Goal: Task Accomplishment & Management: Manage account settings

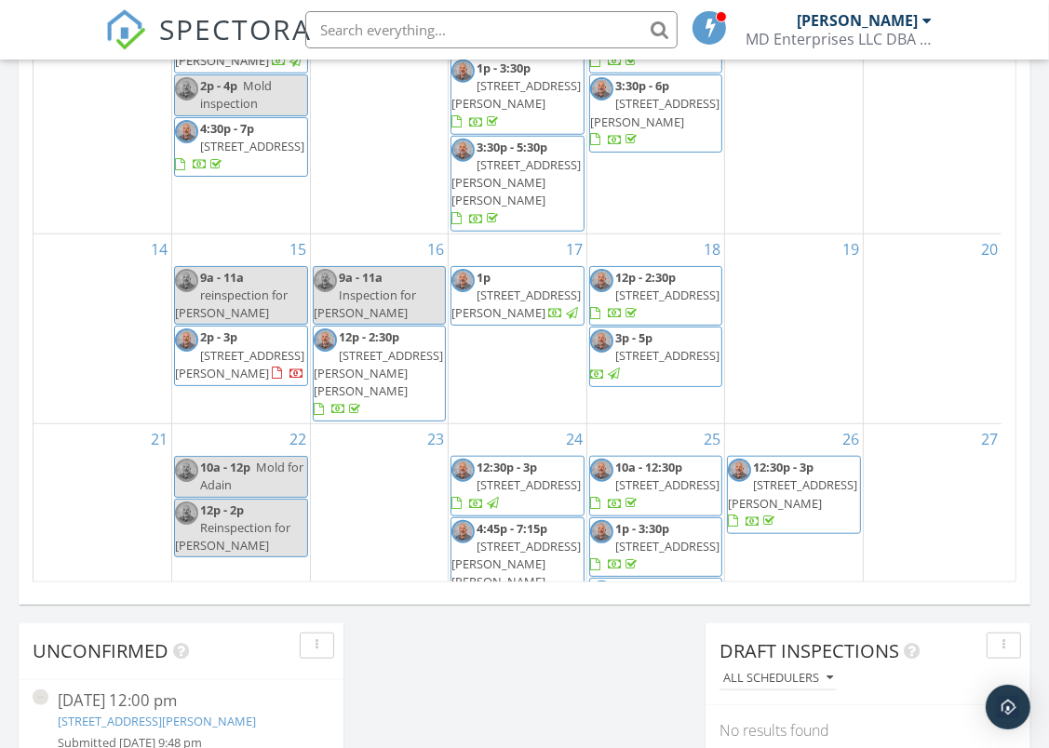
scroll to position [1210, 0]
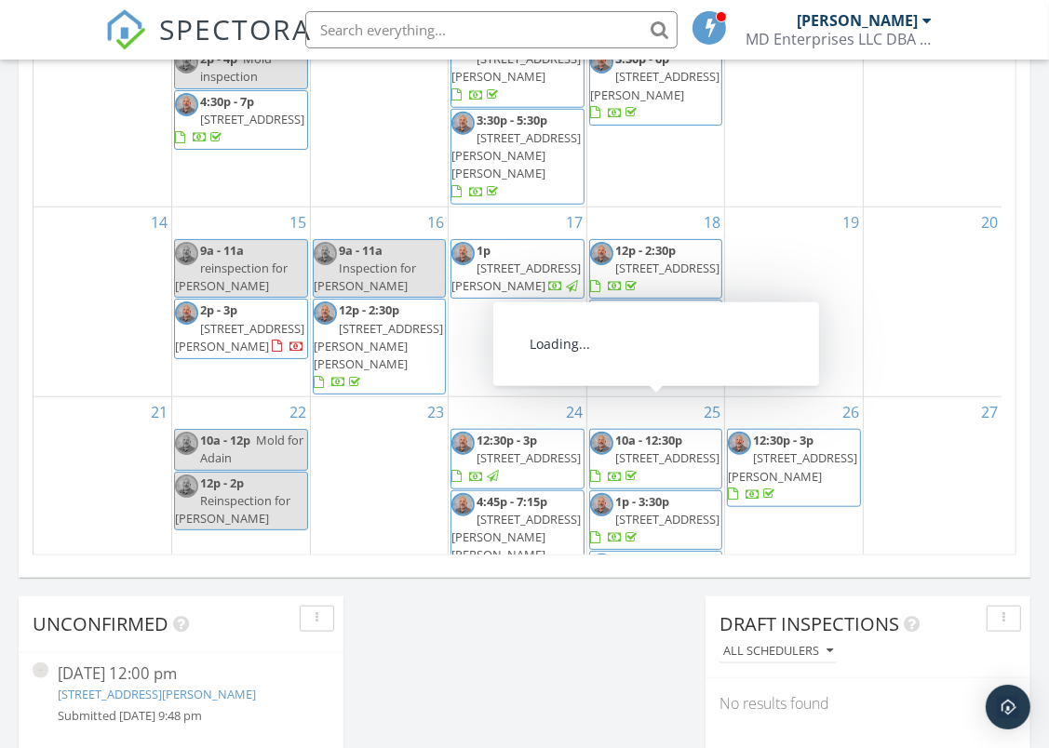
click at [782, 449] on span "1721 Atlas Dr, Frederick 21702" at bounding box center [792, 466] width 129 height 34
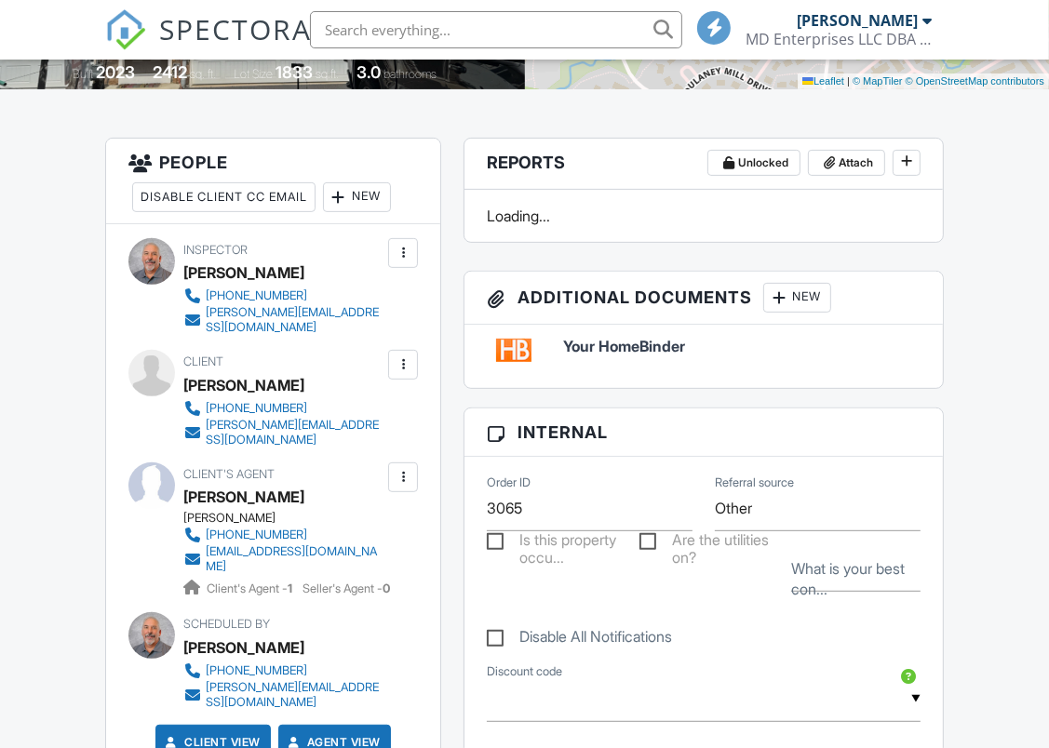
scroll to position [465, 0]
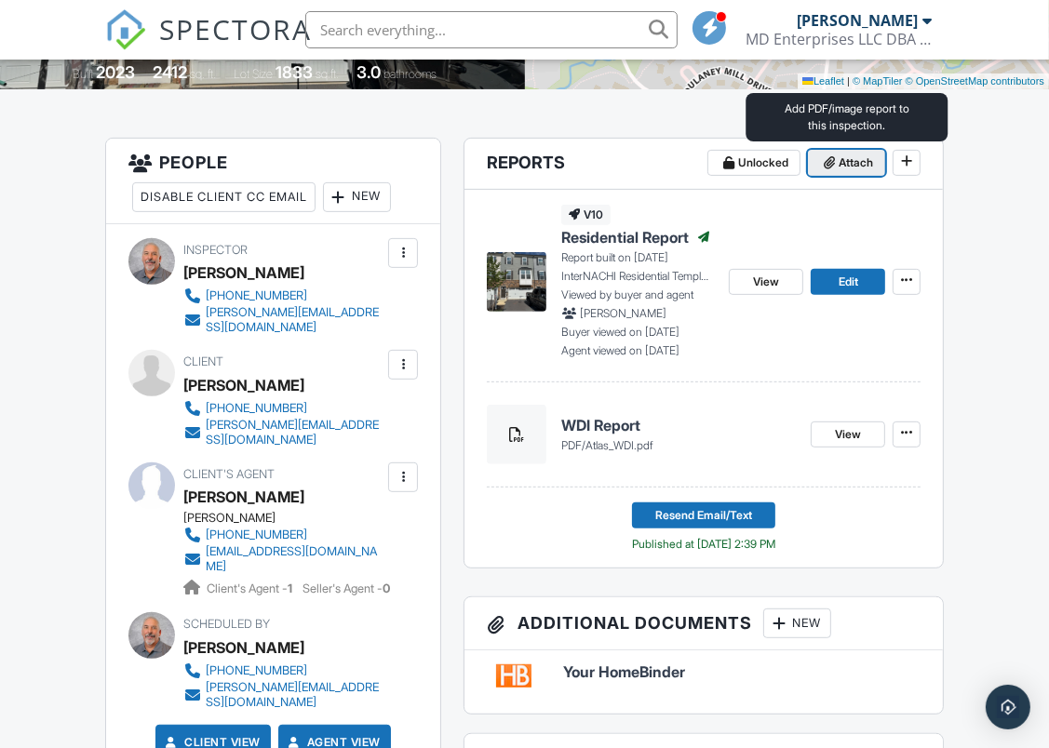
click at [844, 163] on span "Attach" at bounding box center [855, 163] width 34 height 19
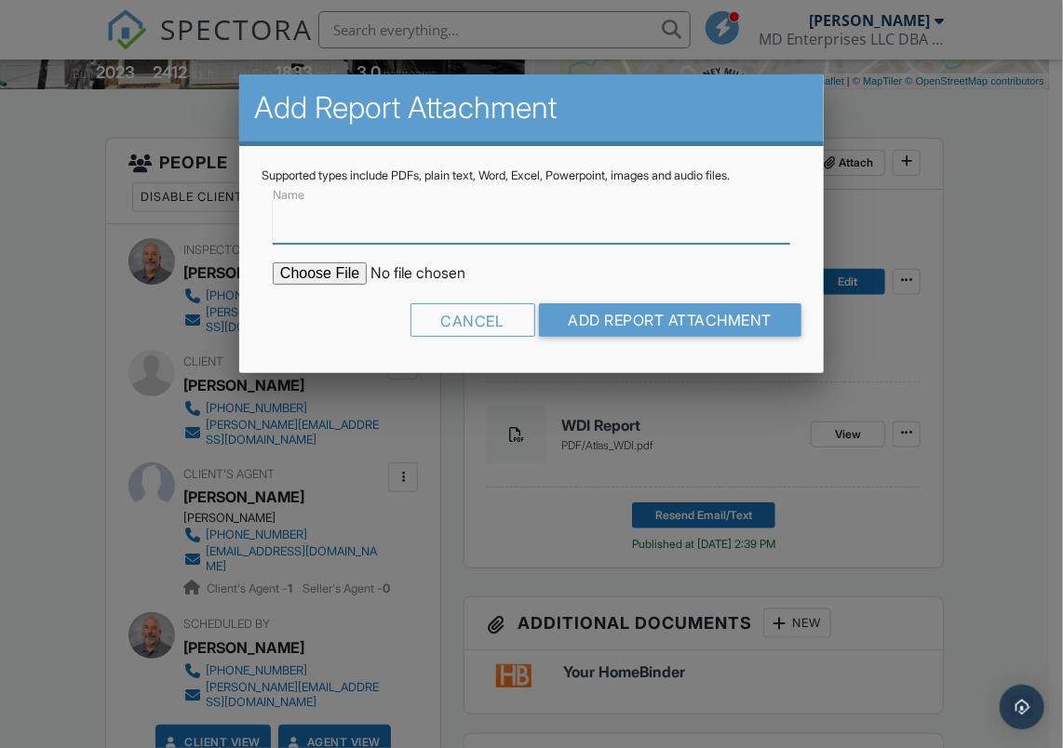
click at [566, 223] on input "Name" at bounding box center [531, 221] width 517 height 46
type input "Mold air sample report"
type input "C:\fakepath\Atlas drive mold.pdf"
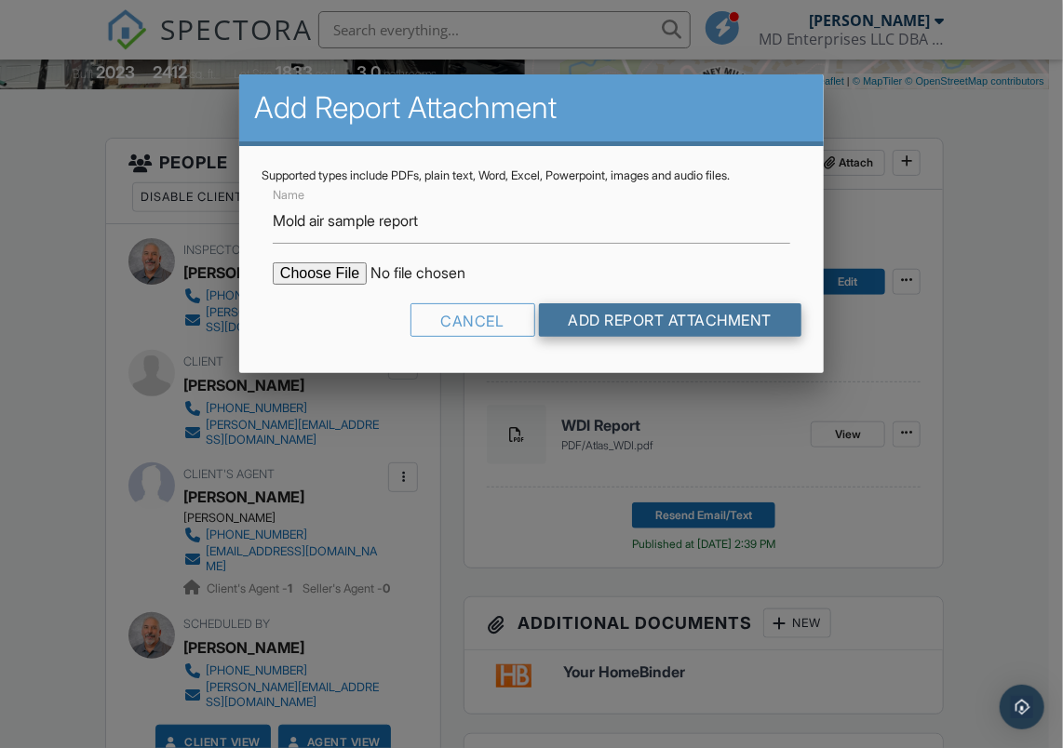
click at [666, 317] on input "Add Report Attachment" at bounding box center [670, 319] width 263 height 33
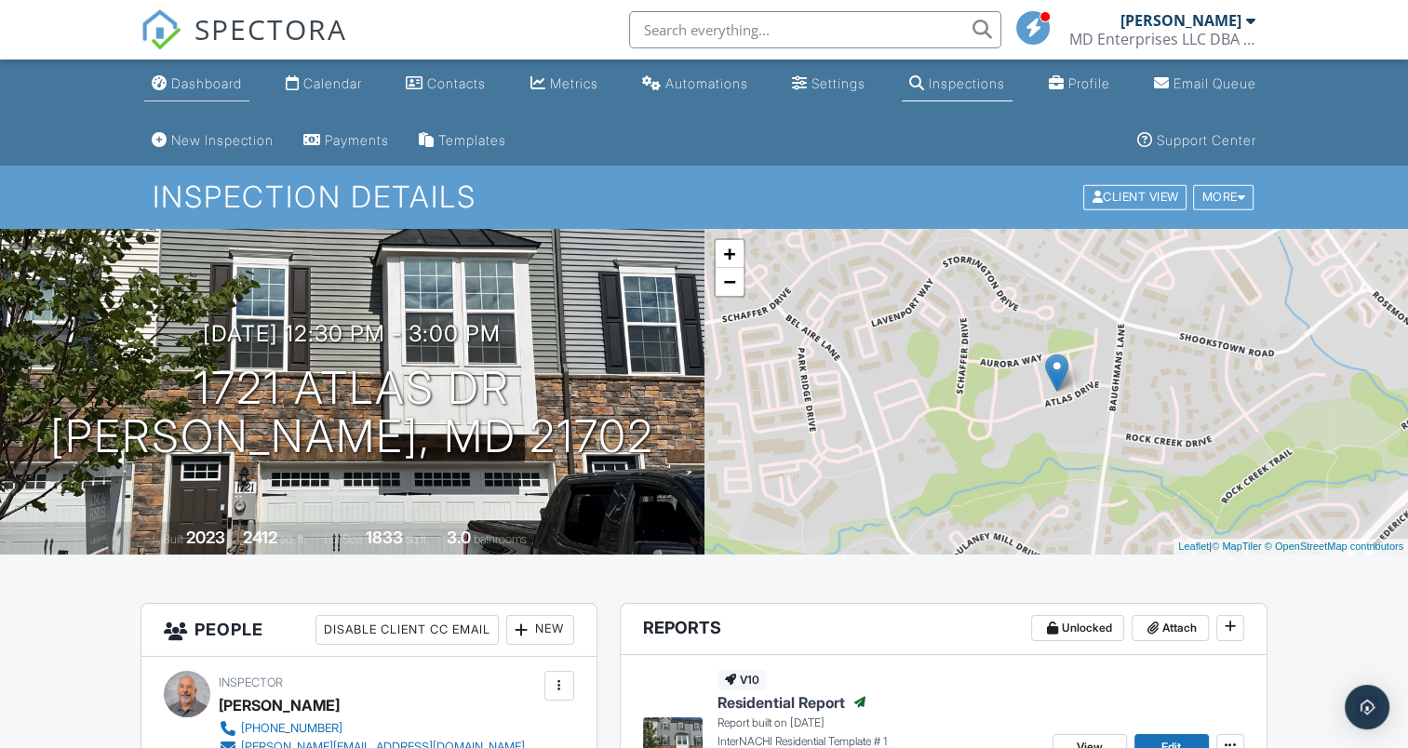
click at [202, 71] on link "Dashboard" at bounding box center [196, 84] width 105 height 34
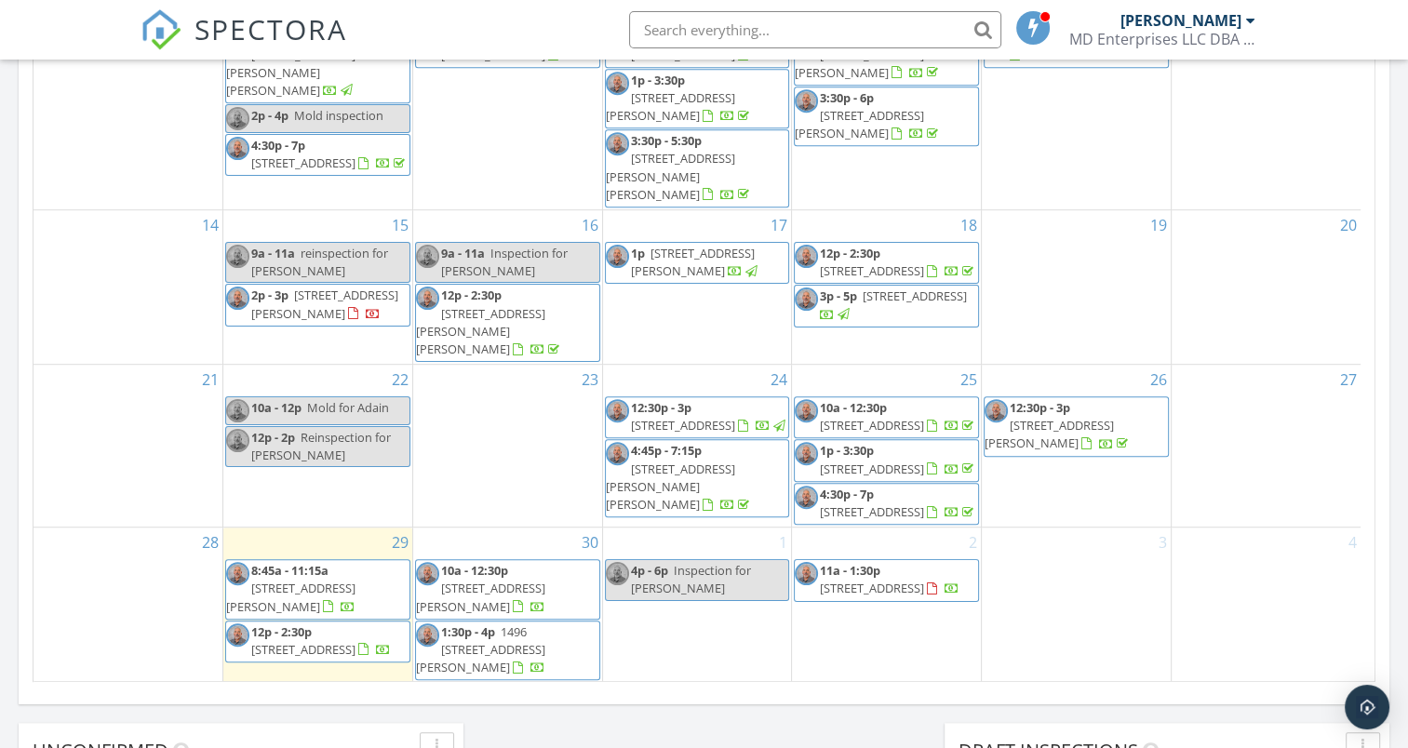
scroll to position [1303, 0]
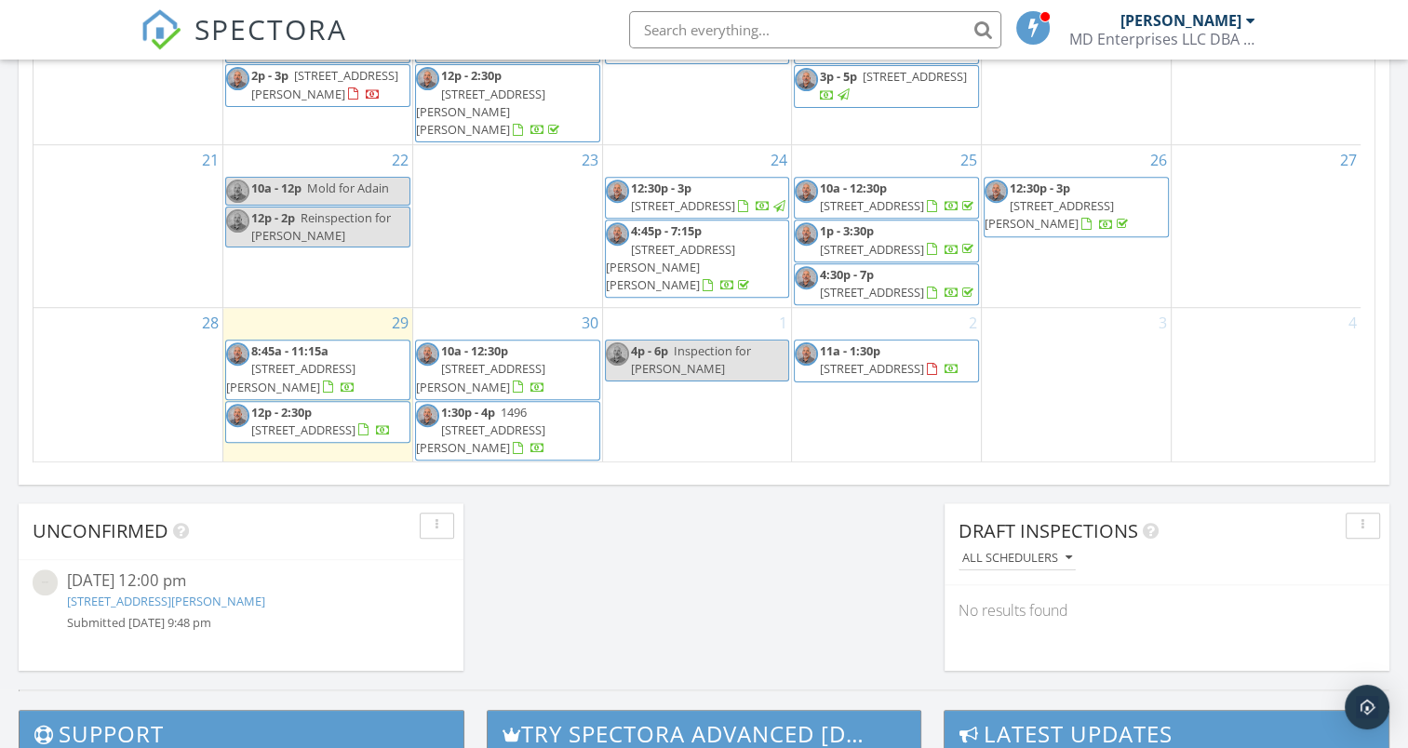
click at [479, 381] on span "10804 Daysville Rd, Frederick 21701" at bounding box center [480, 377] width 129 height 34
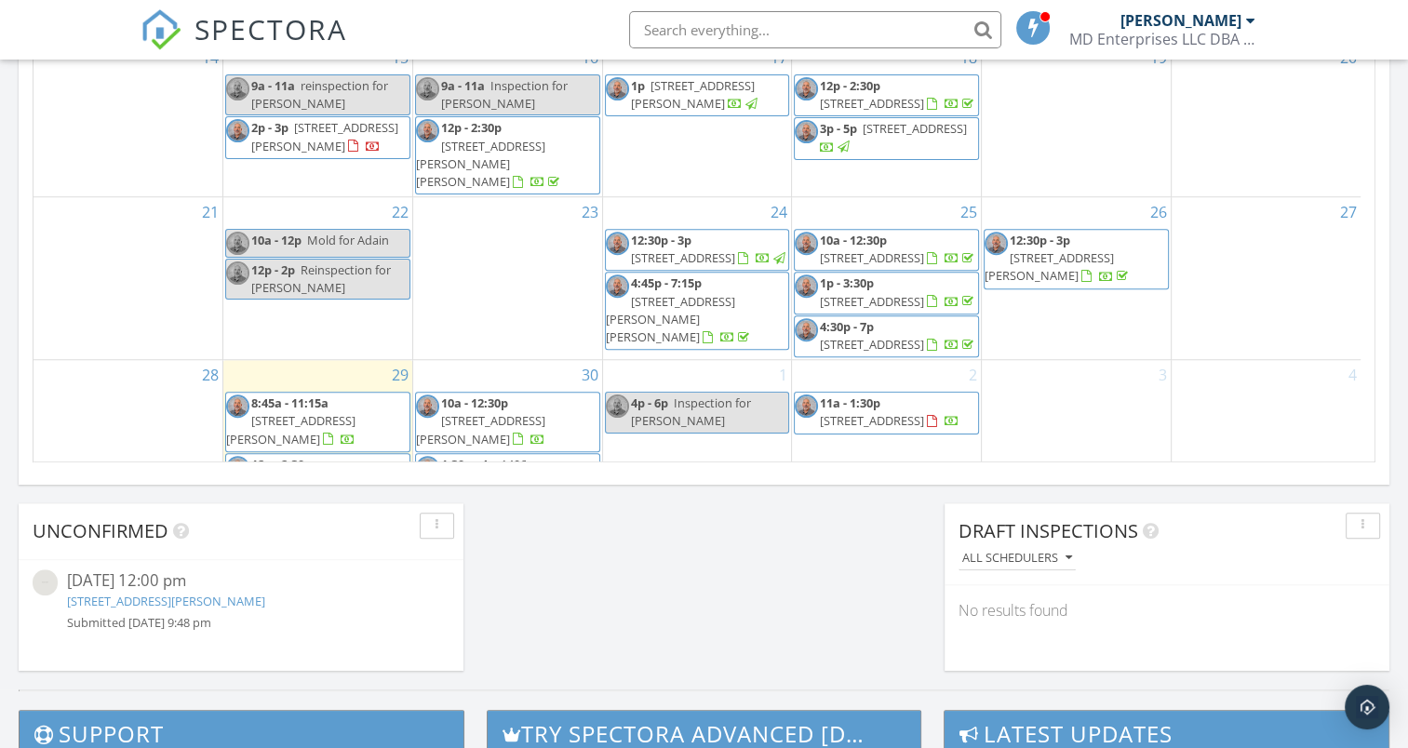
scroll to position [52, 0]
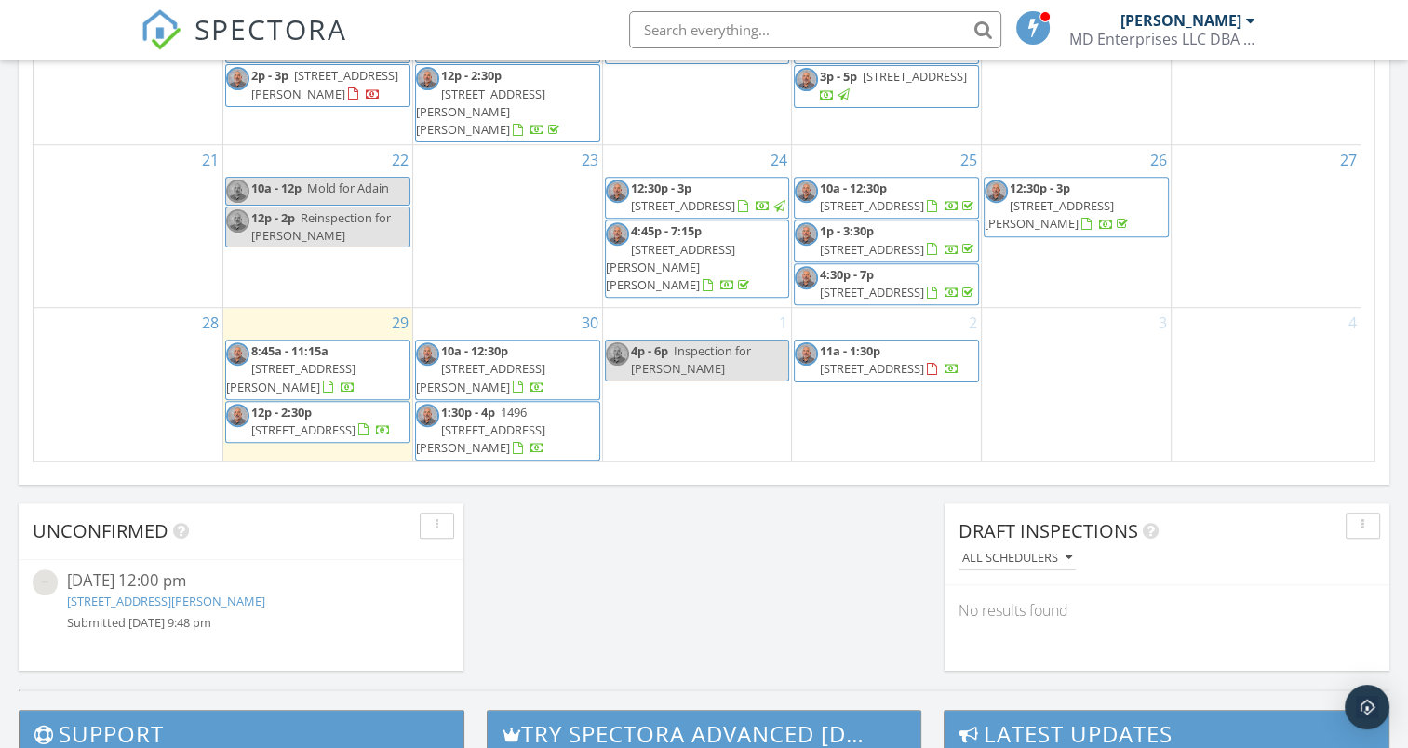
click at [466, 439] on span "1496 W 10th St, Frederick 21702" at bounding box center [480, 430] width 129 height 52
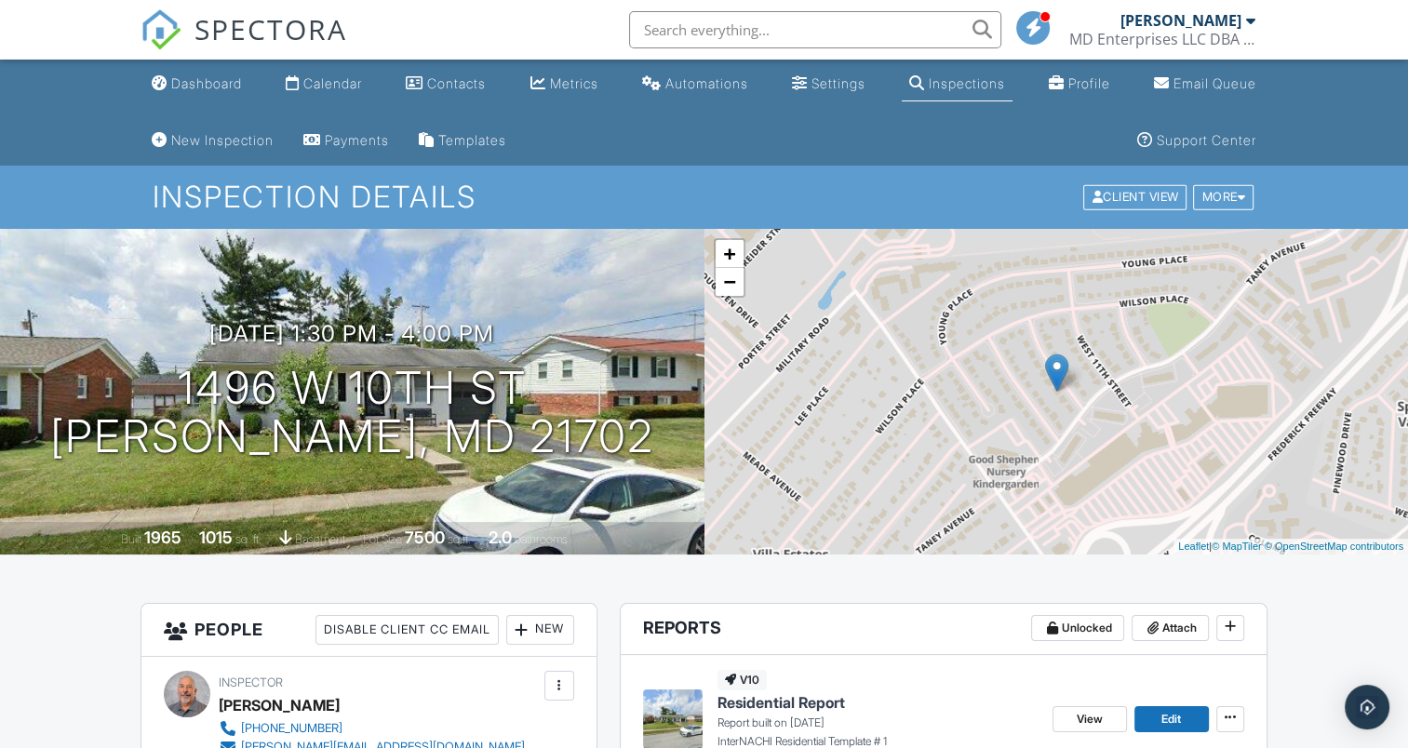
click at [210, 82] on div "Dashboard" at bounding box center [206, 83] width 71 height 16
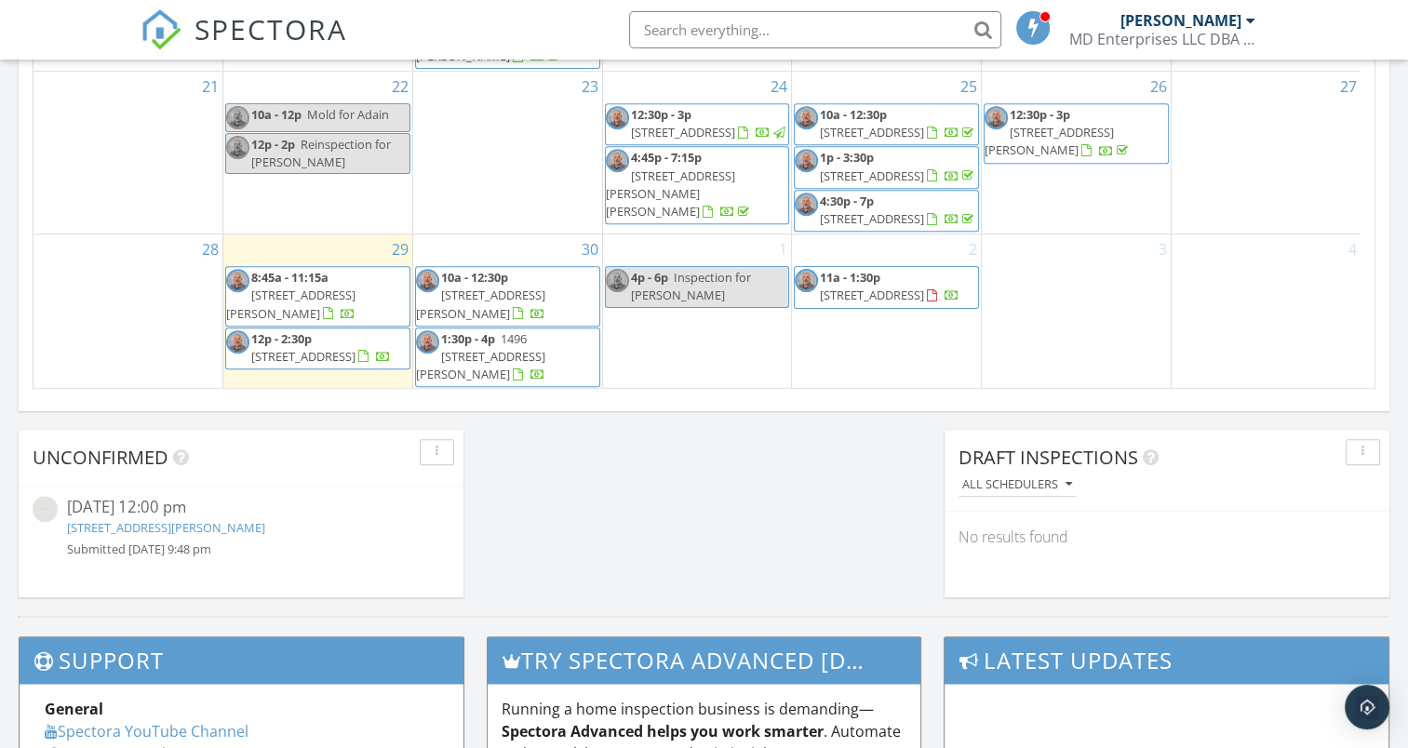
scroll to position [1396, 0]
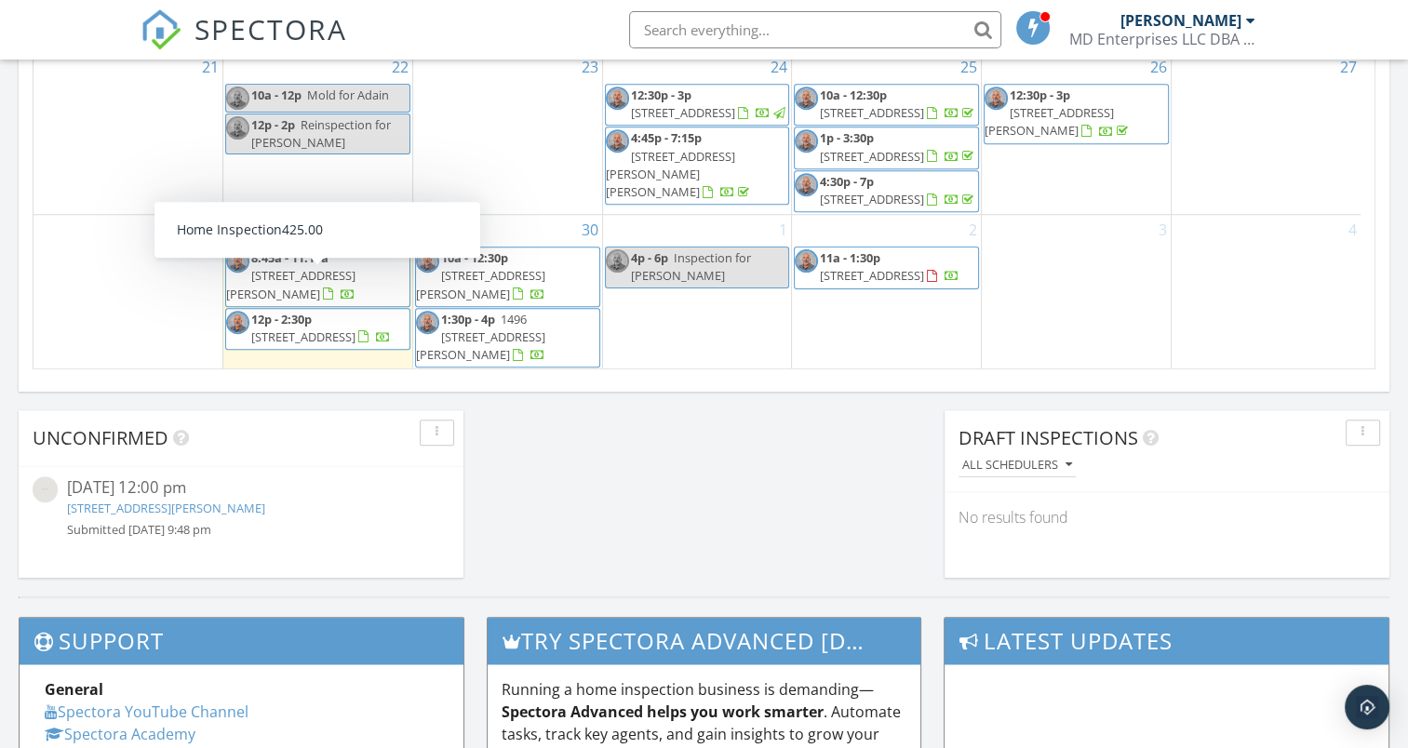
click at [303, 293] on span "[STREET_ADDRESS][PERSON_NAME]" at bounding box center [290, 284] width 129 height 34
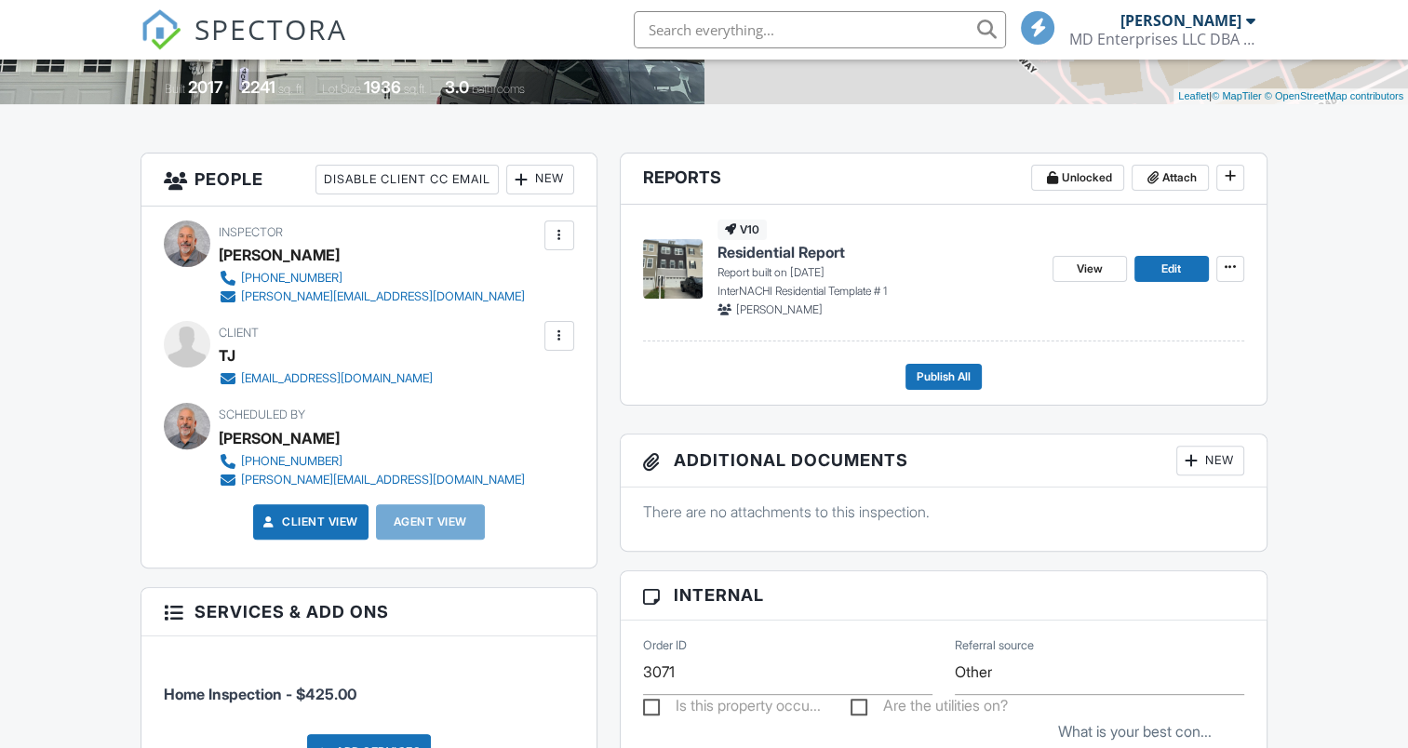
scroll to position [279, 0]
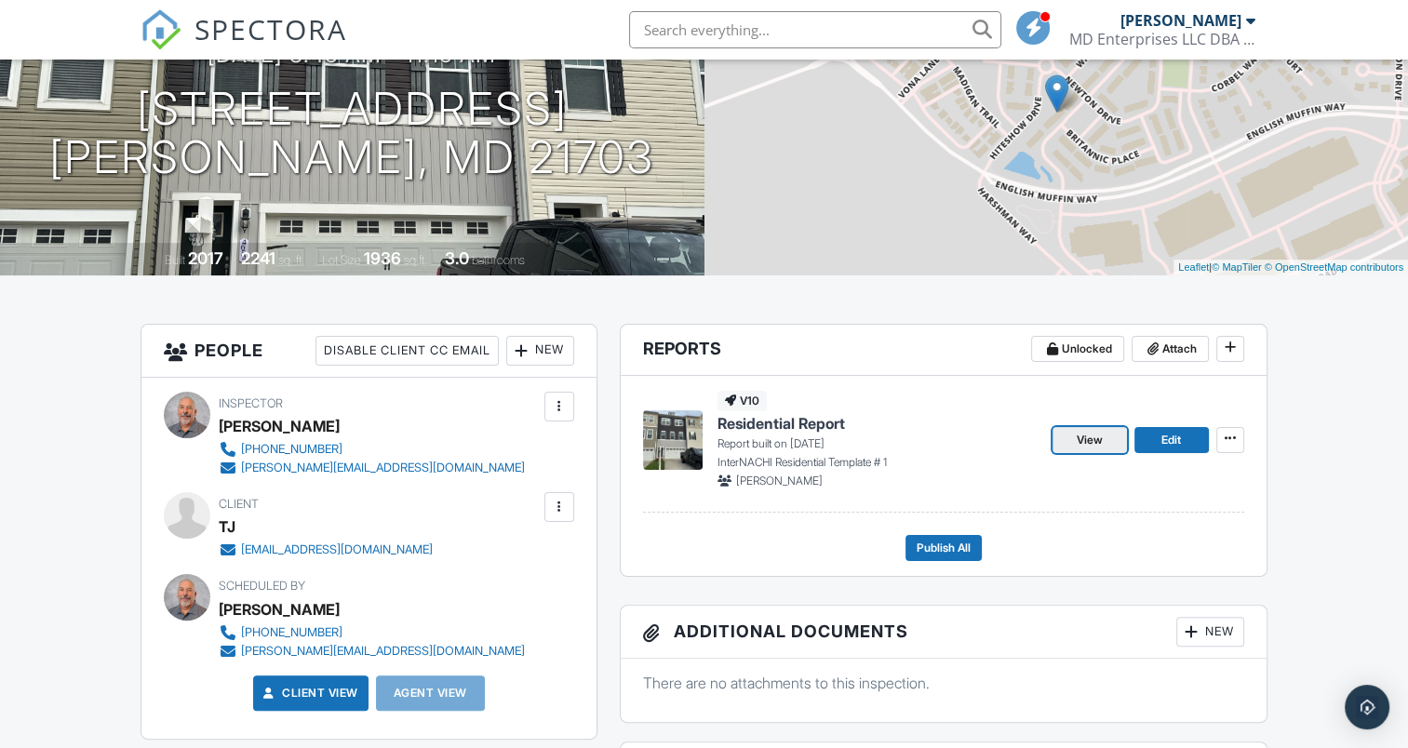
click at [1077, 441] on span "View" at bounding box center [1090, 440] width 26 height 19
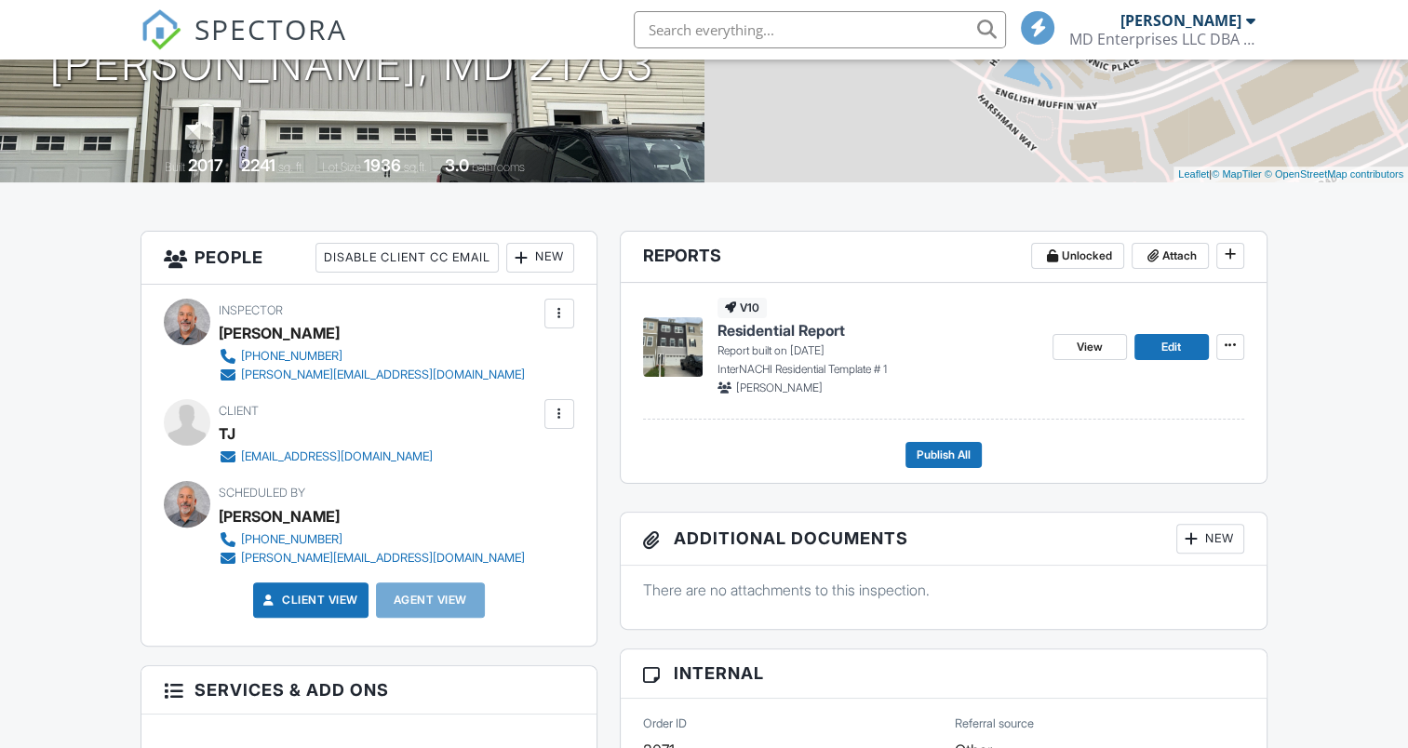
click at [524, 256] on div at bounding box center [522, 257] width 19 height 19
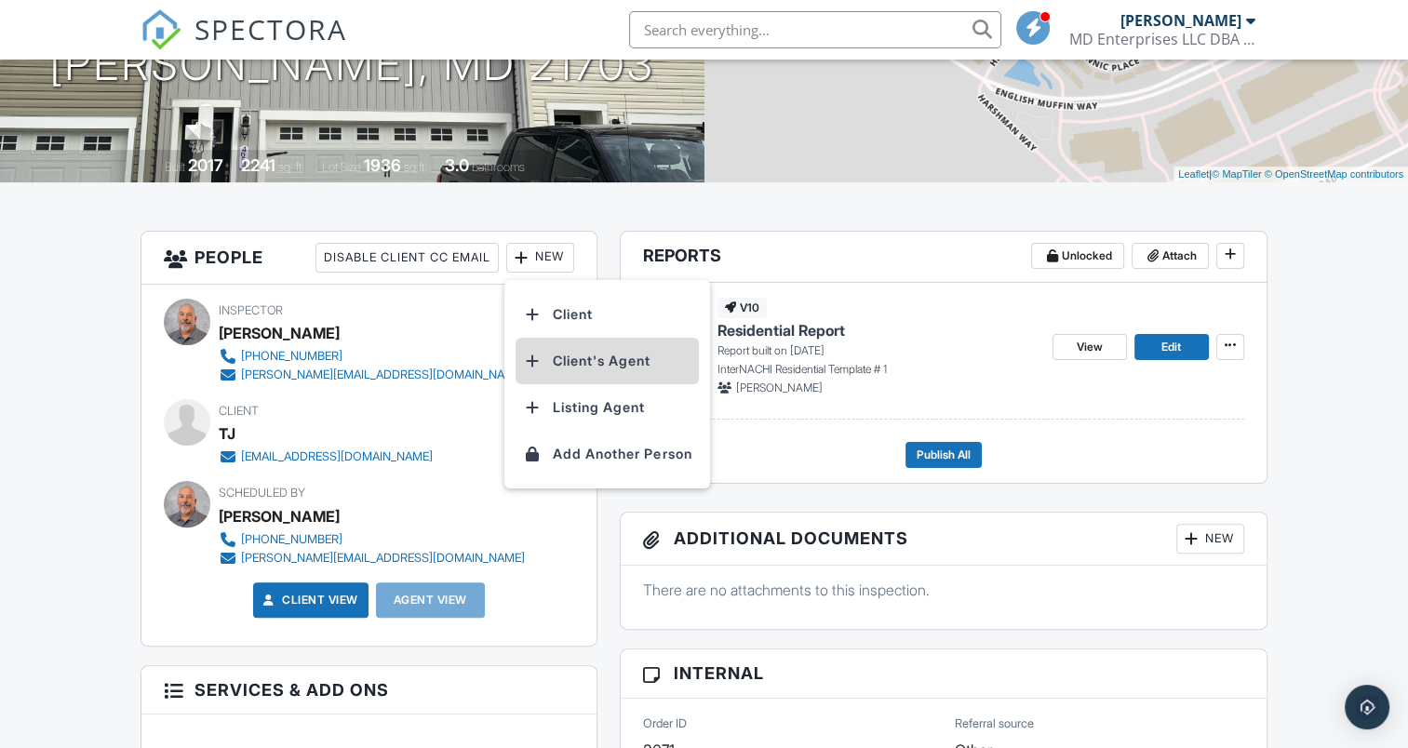
click at [585, 361] on li "Client's Agent" at bounding box center [607, 361] width 183 height 47
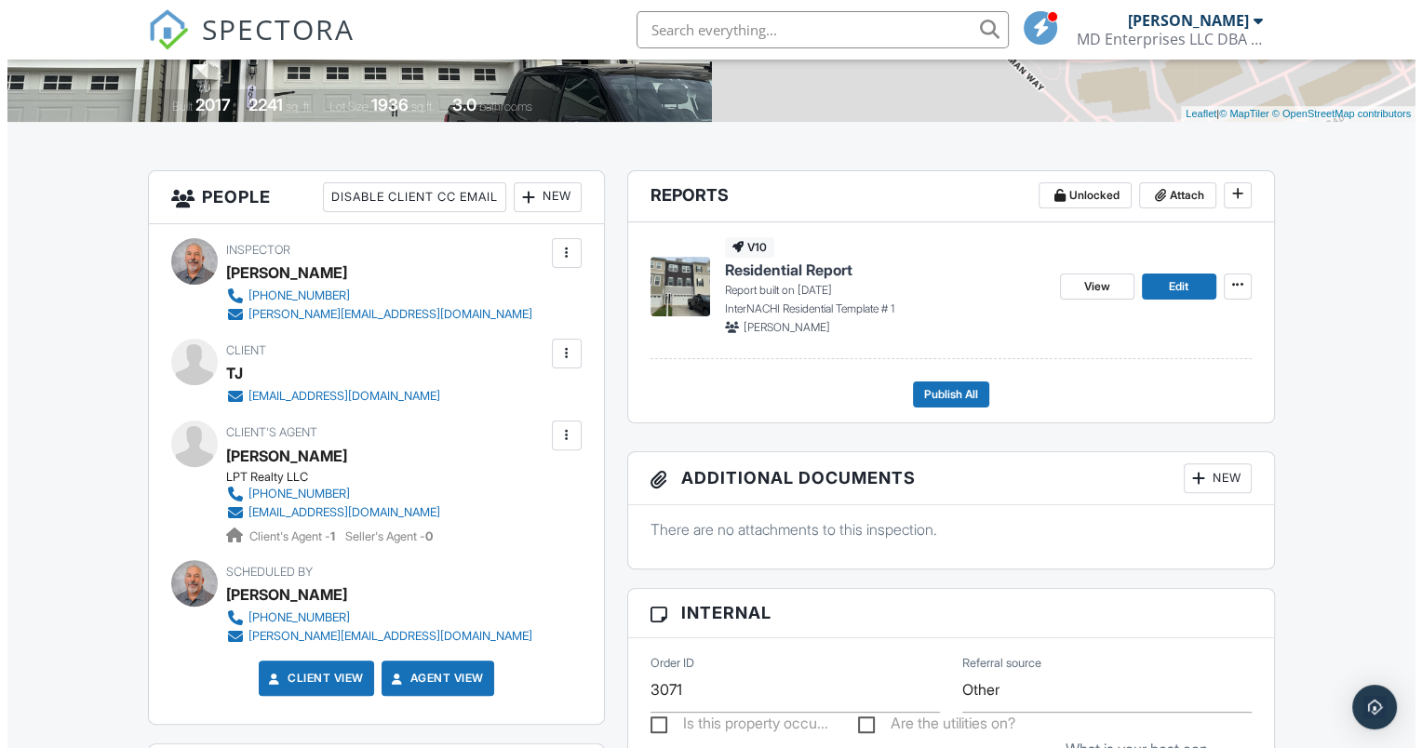
scroll to position [465, 0]
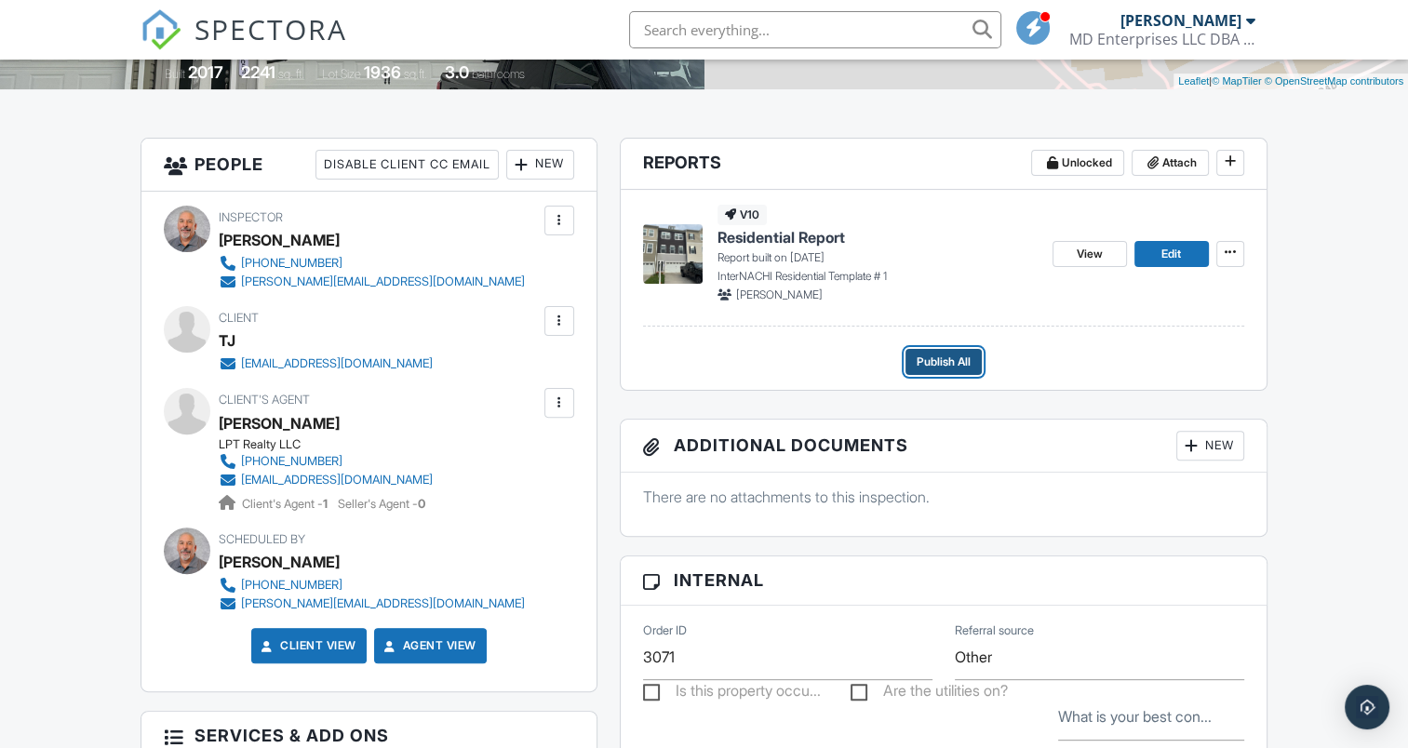
click at [948, 361] on span "Publish All" at bounding box center [944, 362] width 54 height 19
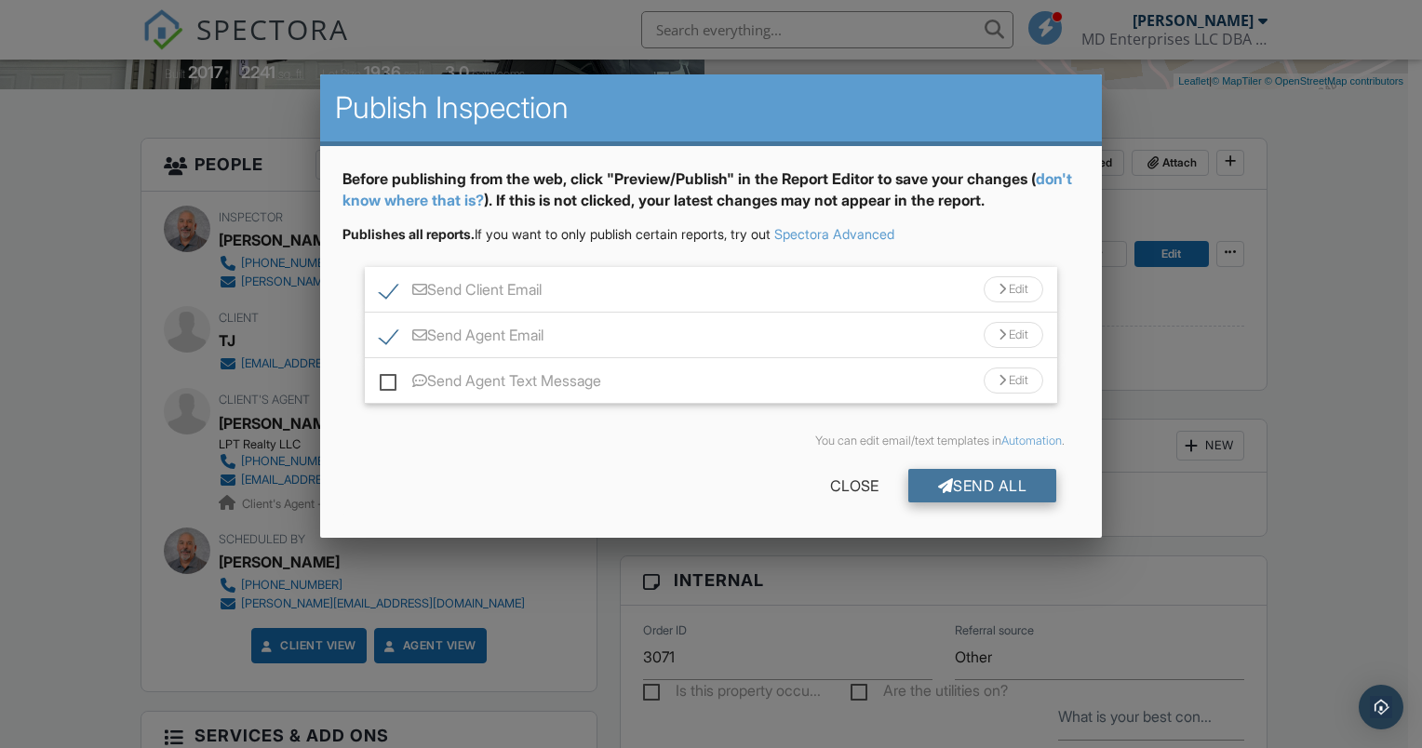
click at [971, 476] on div "Send All" at bounding box center [982, 485] width 149 height 33
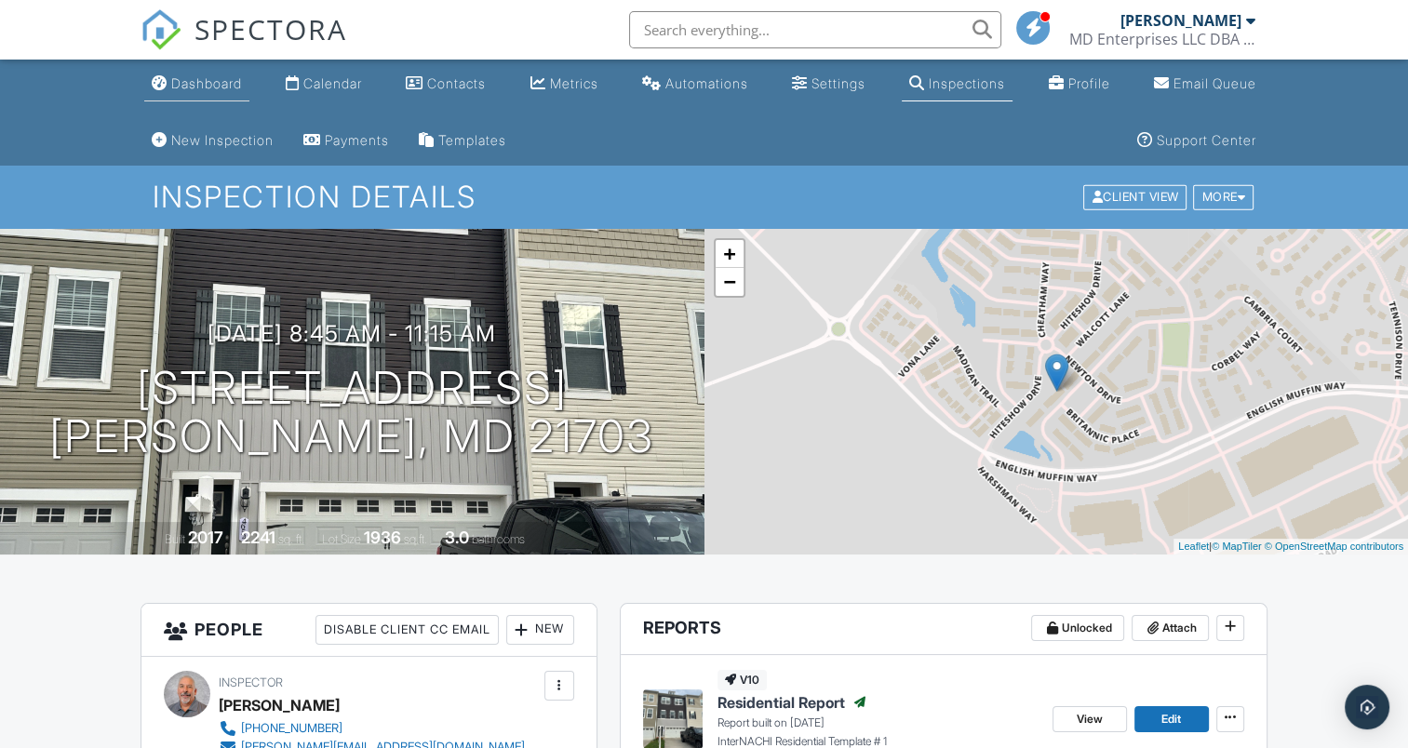
click at [200, 87] on div "Dashboard" at bounding box center [206, 83] width 71 height 16
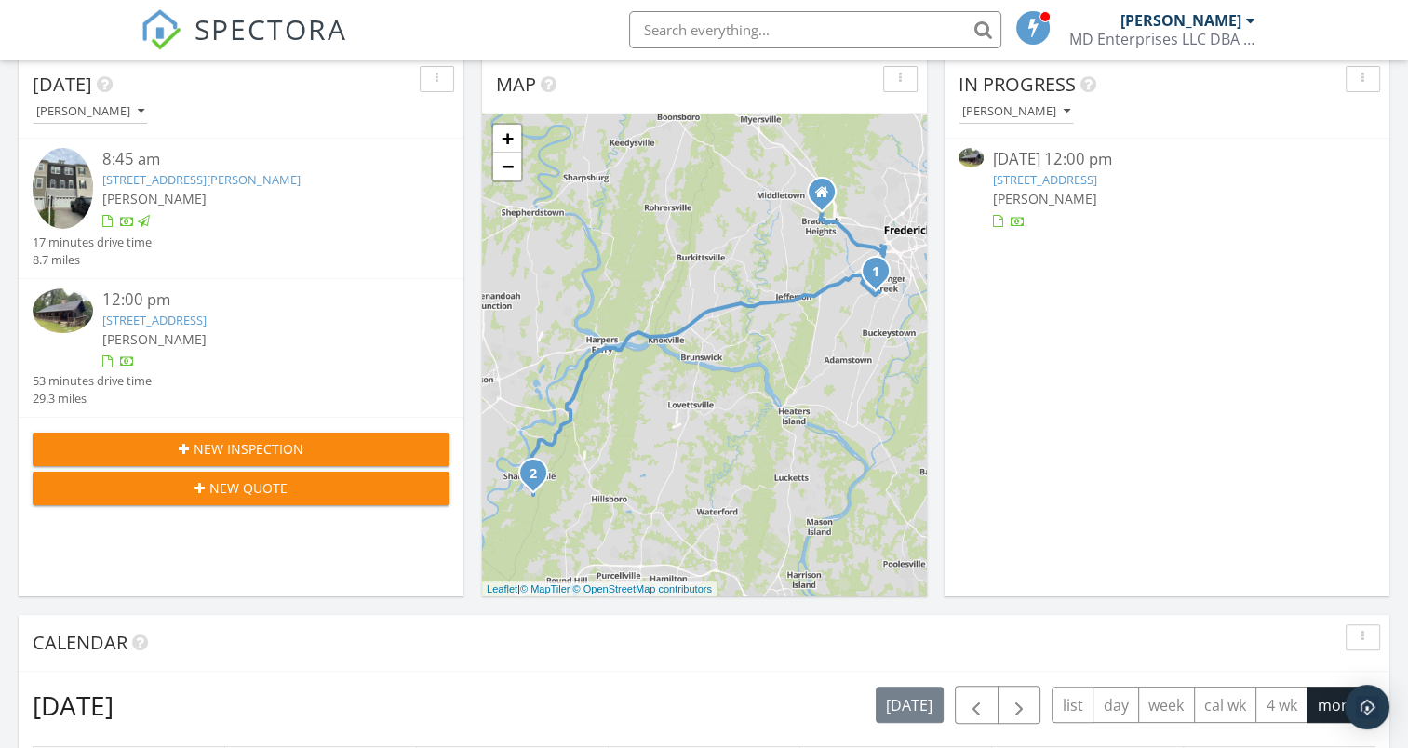
scroll to position [279, 0]
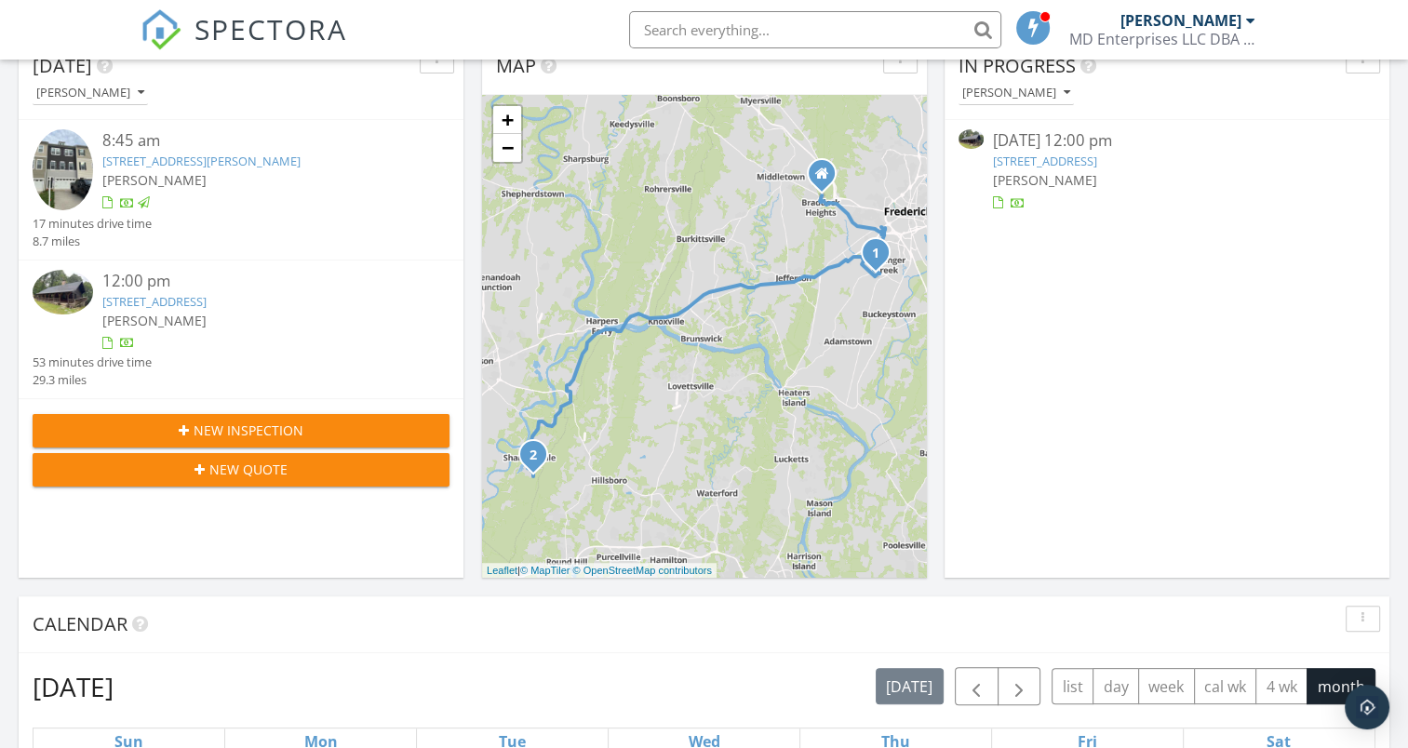
click at [156, 301] on link "65 Alta Vista Dr, Harpers Ferry, WV 25425" at bounding box center [154, 301] width 104 height 17
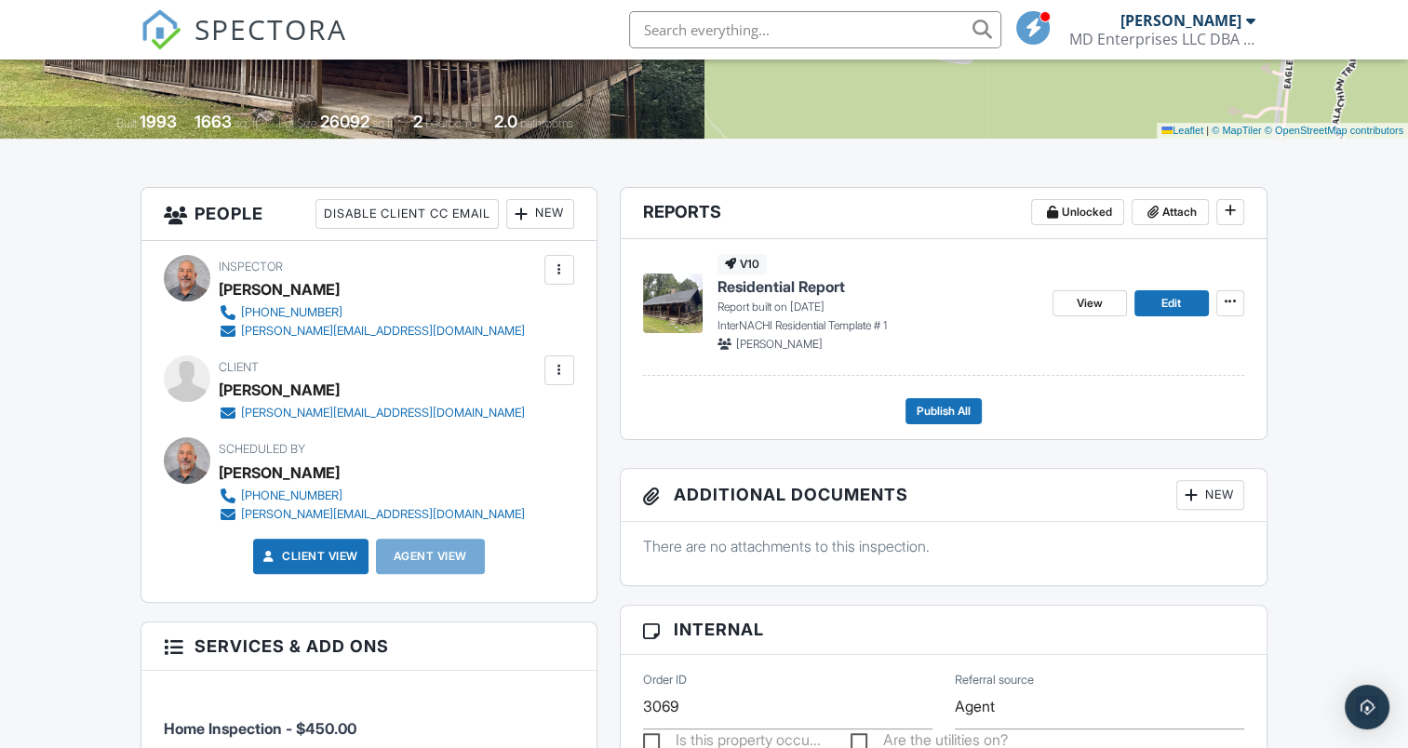
scroll to position [465, 0]
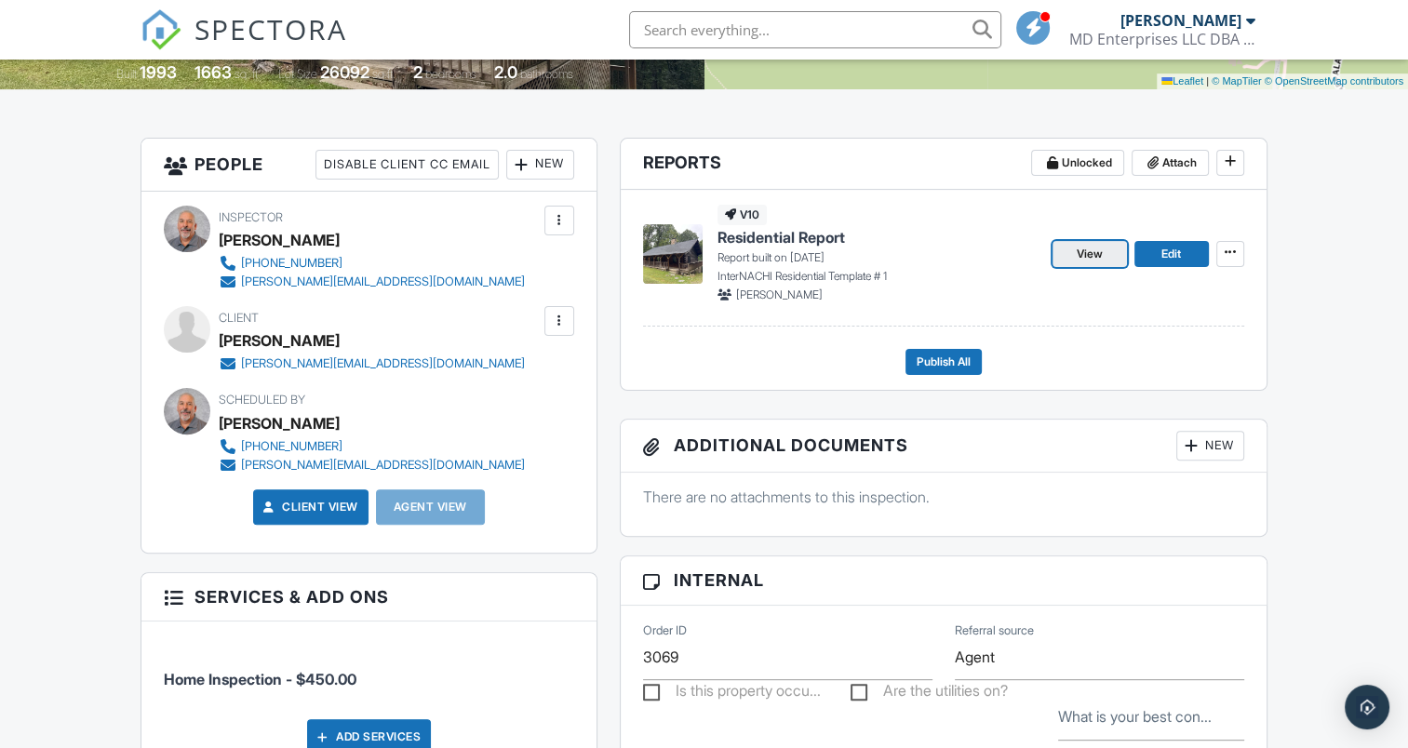
click at [1079, 250] on span "View" at bounding box center [1090, 254] width 26 height 19
